Goal: Task Accomplishment & Management: Use online tool/utility

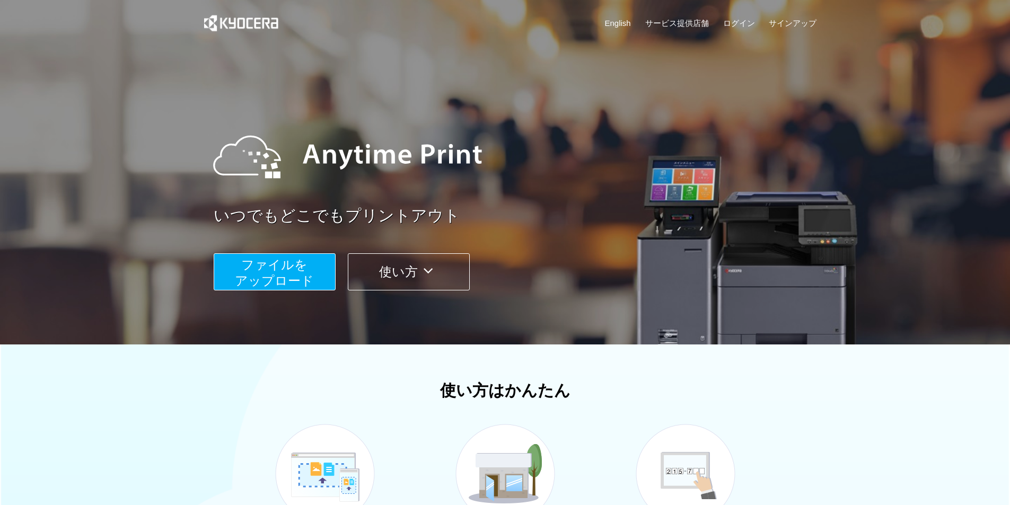
scroll to position [248, 0]
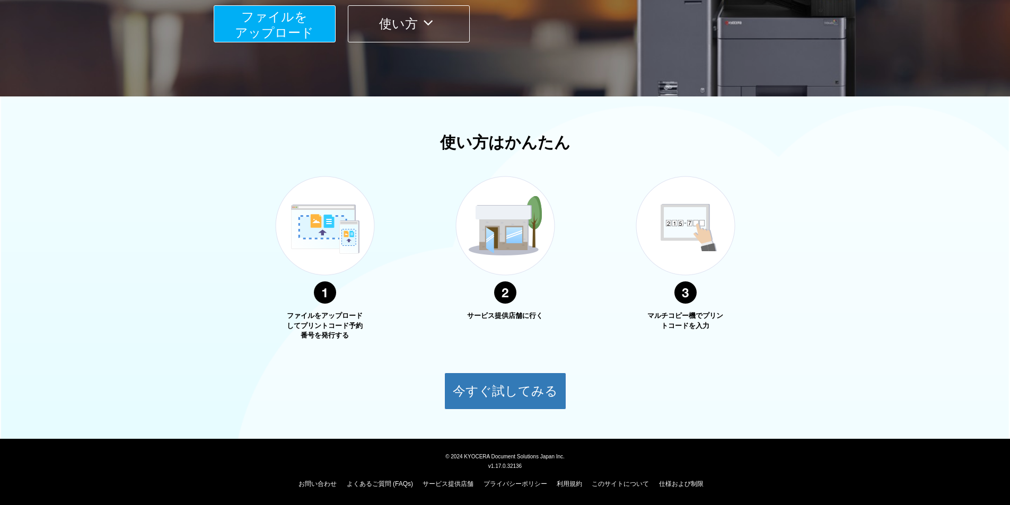
click at [246, 28] on span "ファイルを ​​アップロード" at bounding box center [274, 25] width 79 height 30
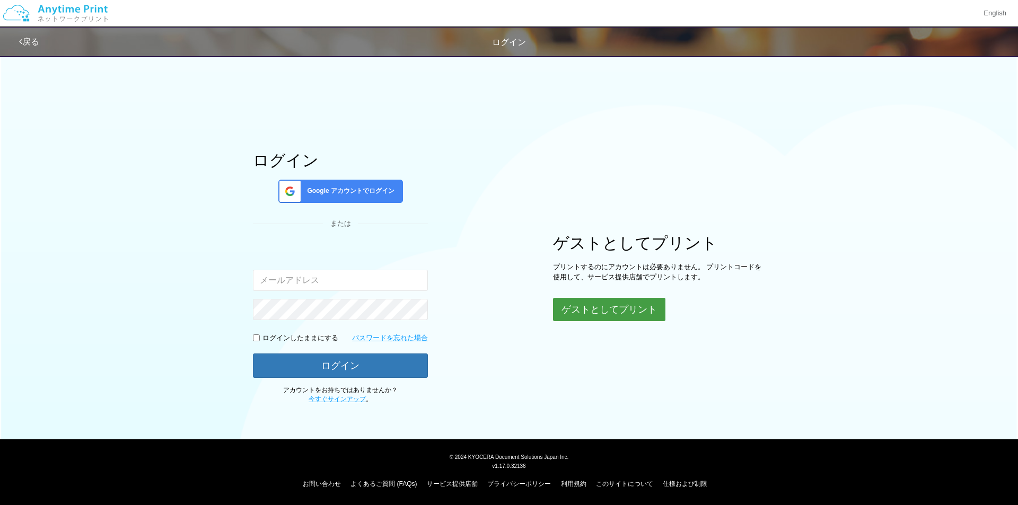
click at [581, 317] on button "ゲストとしてプリント" at bounding box center [609, 309] width 112 height 23
click at [594, 304] on button "ゲストとしてプリント" at bounding box center [609, 309] width 112 height 23
click at [621, 315] on button "ゲストとしてプリント" at bounding box center [609, 309] width 112 height 23
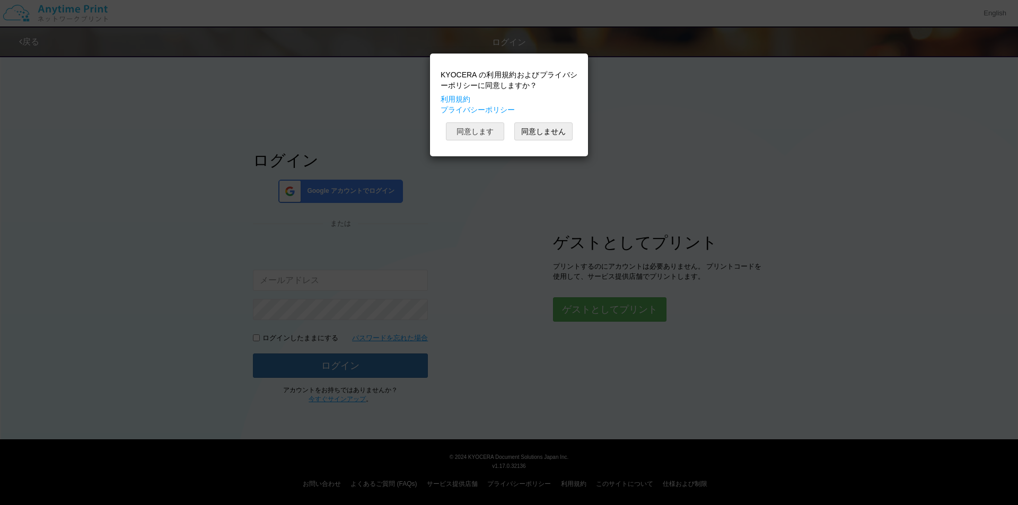
click at [478, 131] on button "同意します" at bounding box center [475, 131] width 58 height 18
click at [486, 136] on button "同意します" at bounding box center [475, 131] width 58 height 18
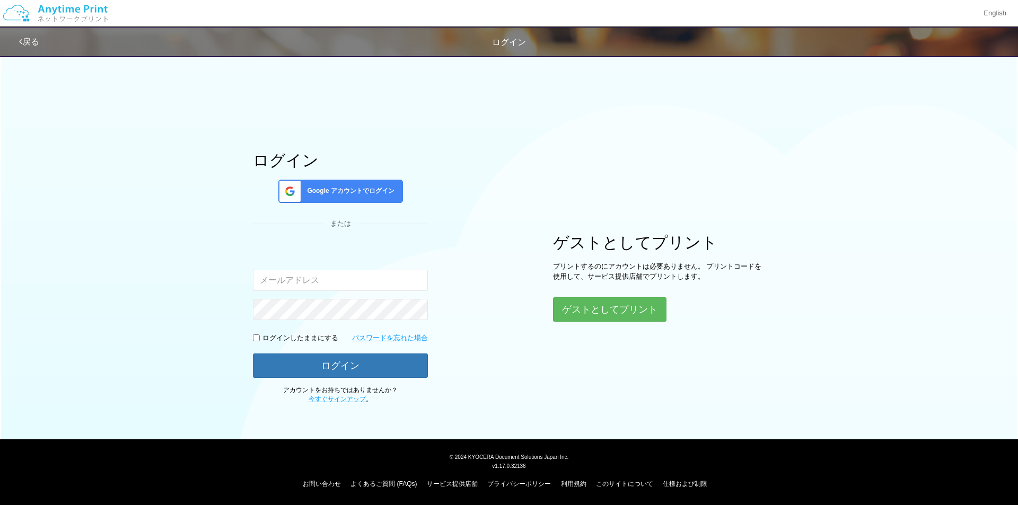
drag, startPoint x: 628, startPoint y: 315, endPoint x: 572, endPoint y: 192, distance: 135.0
click at [572, 192] on div "ログイン Google アカウントでログイン または 入力されたメールアドレスまたはパスワードが正しくありません。 ログインしたままにする パスワードを忘れた…" at bounding box center [509, 227] width 636 height 355
click at [616, 313] on button "ゲストとしてプリント" at bounding box center [609, 309] width 112 height 23
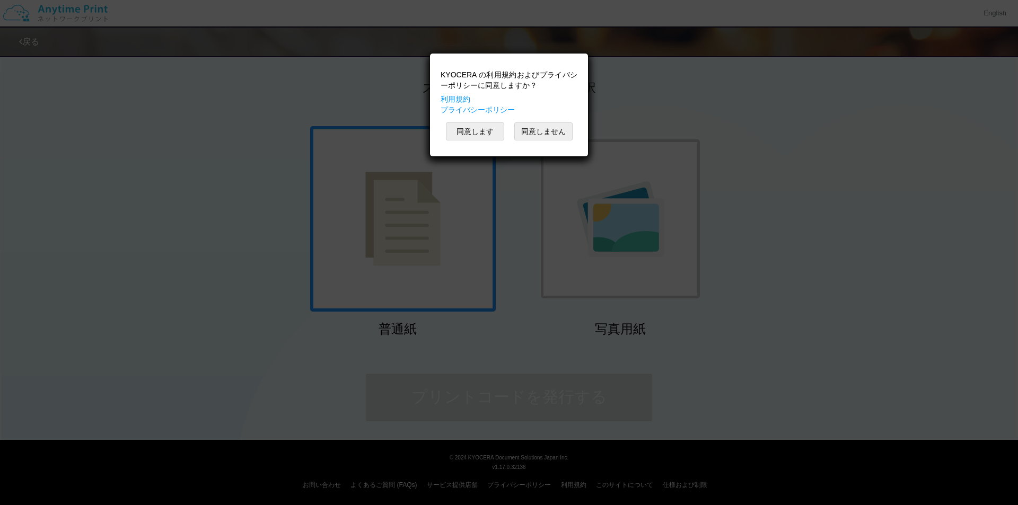
click at [464, 97] on div "KYOCERA の利用規約およびプライバシーポリシーに同意しますか？ 利用規約 プライバシーポリシー" at bounding box center [509, 92] width 137 height 46
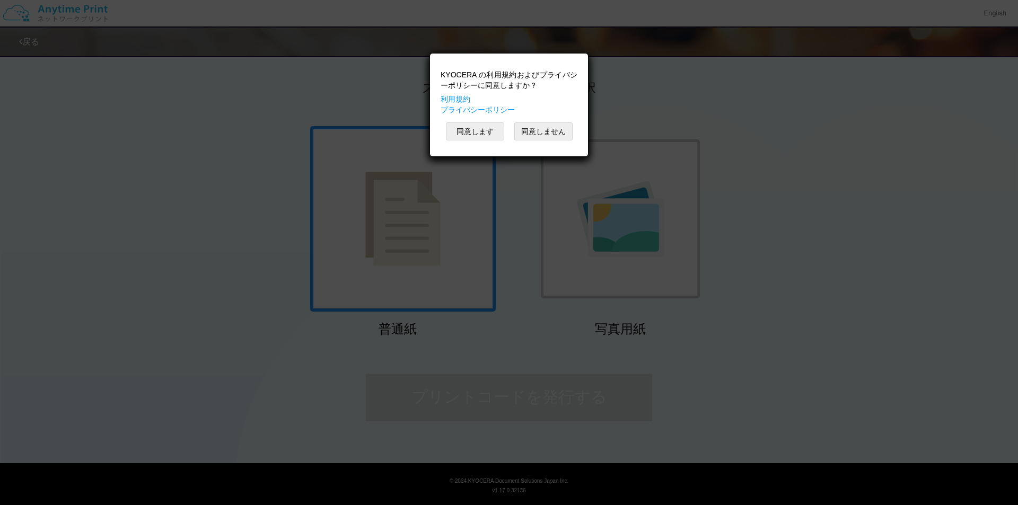
click at [703, 99] on div "KYOCERA の利用規約およびプライバシーポリシーに同意しますか？ 利用規約 プライバシーポリシー 同意します 同意しません" at bounding box center [509, 252] width 1018 height 505
click at [460, 138] on button "同意します" at bounding box center [475, 131] width 58 height 18
click at [460, 131] on button "同意します" at bounding box center [475, 131] width 58 height 18
click at [478, 134] on button "同意します" at bounding box center [475, 131] width 58 height 18
click at [478, 125] on div "KYOCERA の利用規約およびプライバシーポリシーに同意しますか？ 利用規約 プライバシーポリシー 同意します 同意しません" at bounding box center [508, 79] width 147 height 92
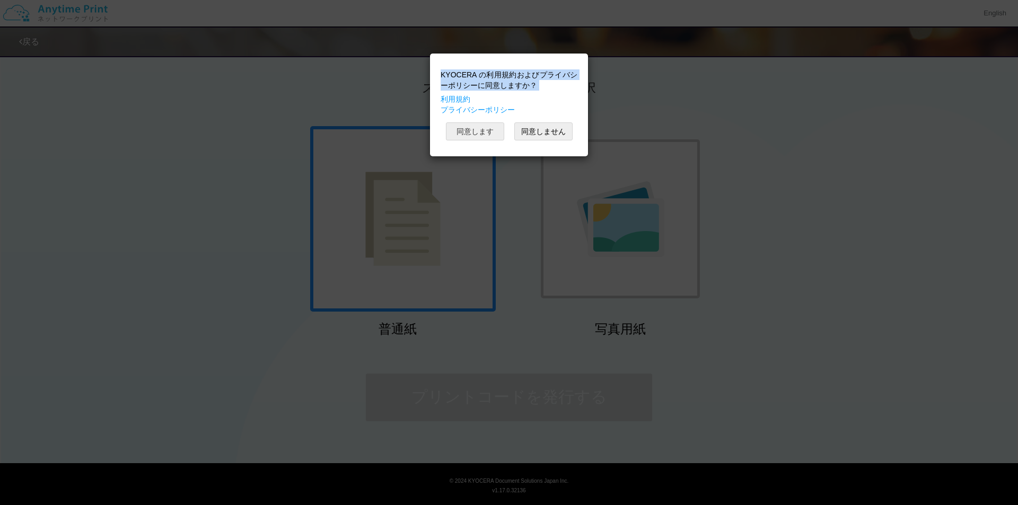
click at [478, 134] on button "同意します" at bounding box center [475, 131] width 58 height 18
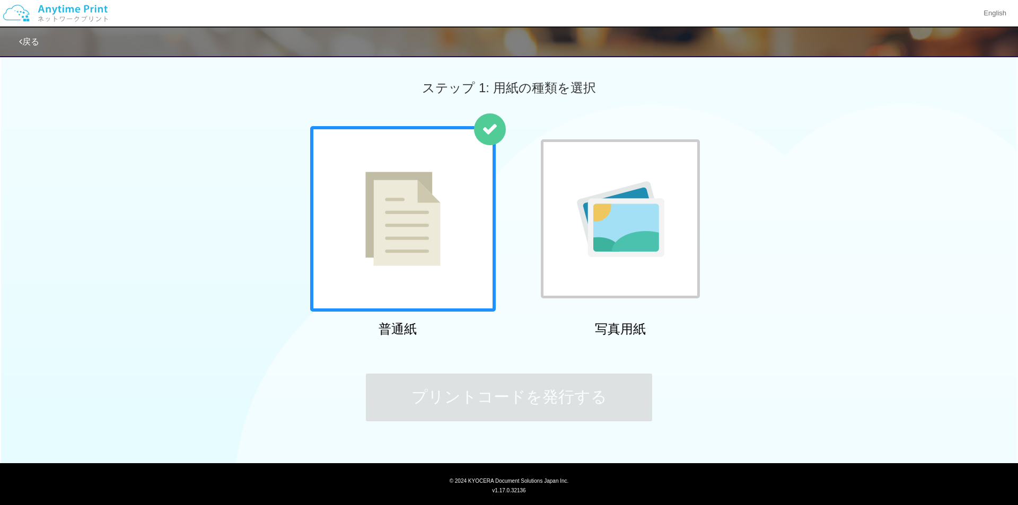
click at [478, 125] on div "KYOCERA の利用規約およびプライバシーポリシーに同意しますか？ 利用規約 プライバシーポリシー 同意します 同意しません" at bounding box center [508, 79] width 147 height 92
click at [485, 373] on div "ステップ 1: 用紙の種類を選択 普通紙 写真用紙 プリントコードを発行する" at bounding box center [505, 252] width 1010 height 404
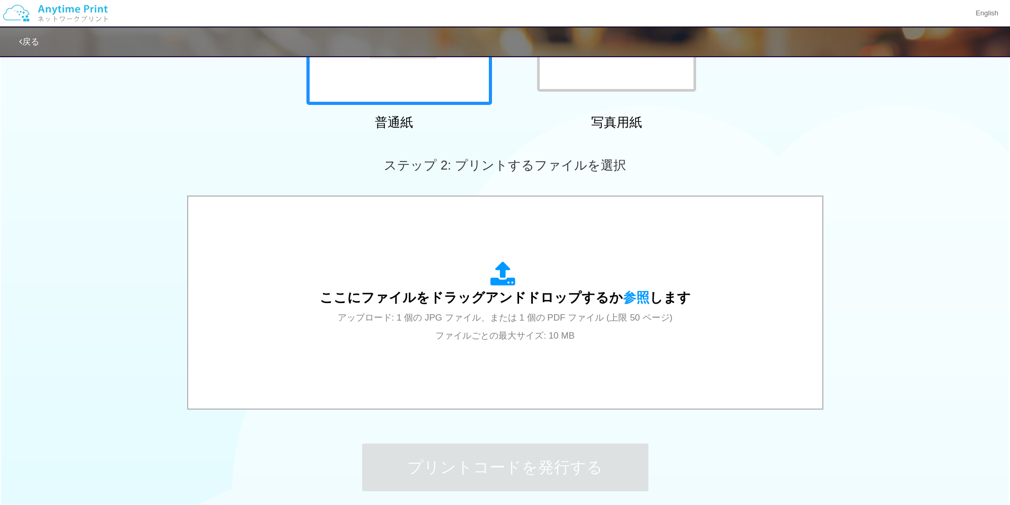
scroll to position [247, 0]
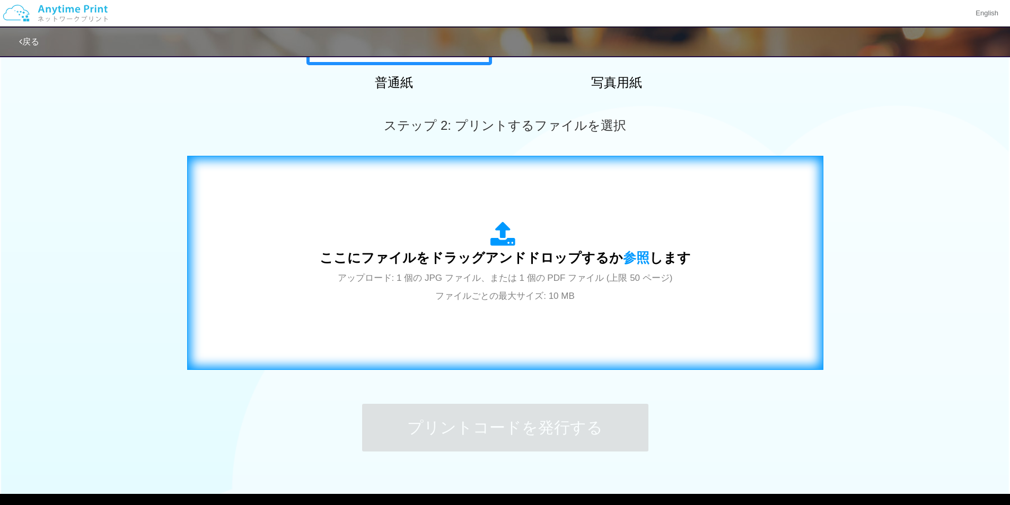
click at [563, 247] on div "ここにファイルをドラッグアンドドロップするか 参照 します アップロード: 1 個の JPG ファイル、または 1 個の PDF ファイル (上限 50 ペー…" at bounding box center [505, 263] width 371 height 83
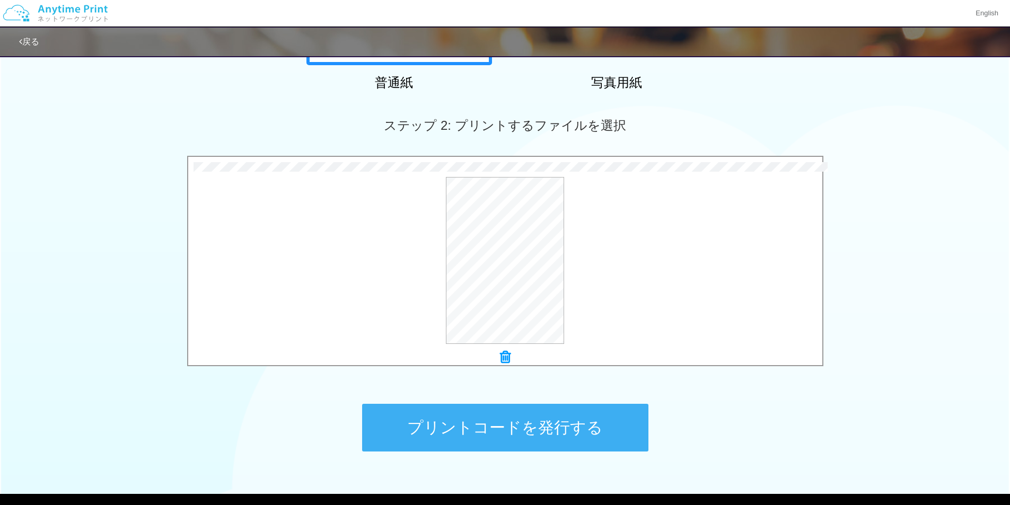
click at [547, 437] on button "プリントコードを発行する" at bounding box center [505, 428] width 286 height 48
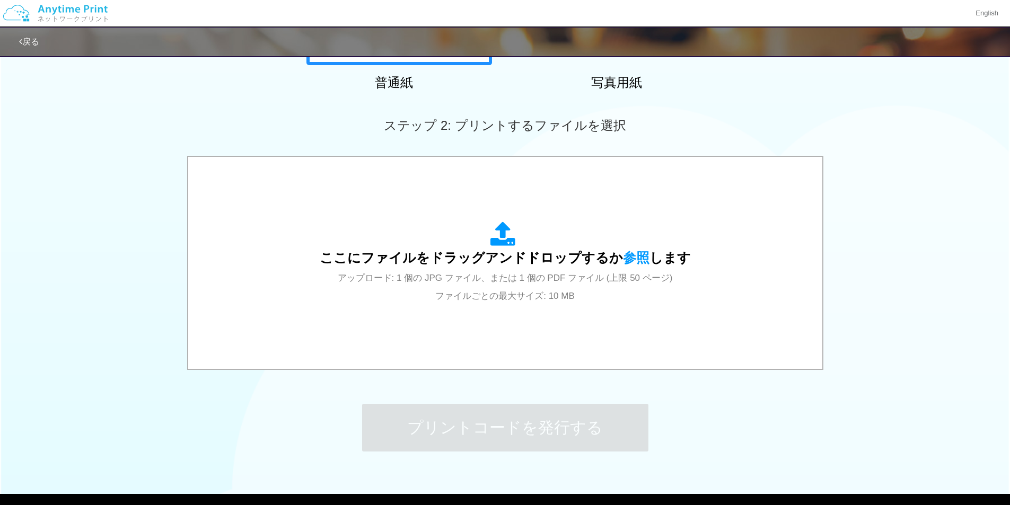
scroll to position [0, 0]
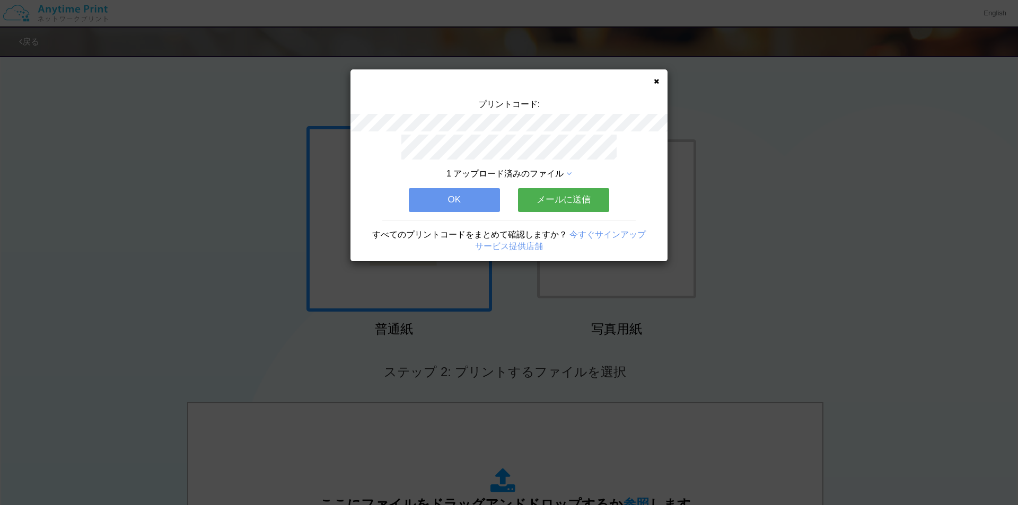
drag, startPoint x: 461, startPoint y: 209, endPoint x: 463, endPoint y: 203, distance: 6.2
click at [463, 203] on div "1 アップロード済みのファイル OK メールに送信 すべてのプリントコードをまとめて確認しますか？ 今すぐサインアップ サービス提供店舗" at bounding box center [508, 198] width 317 height 127
click at [463, 203] on button "OK" at bounding box center [454, 199] width 91 height 23
